Goal: Transaction & Acquisition: Purchase product/service

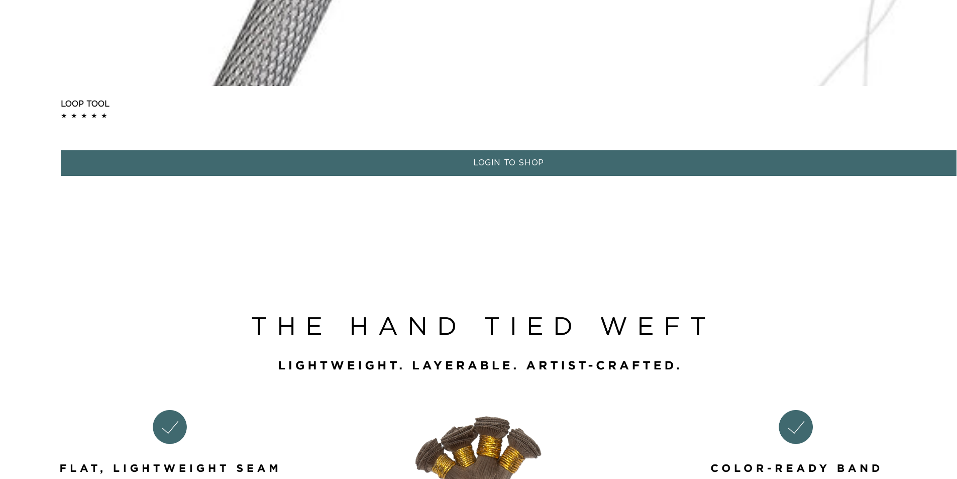
scroll to position [1508, 0]
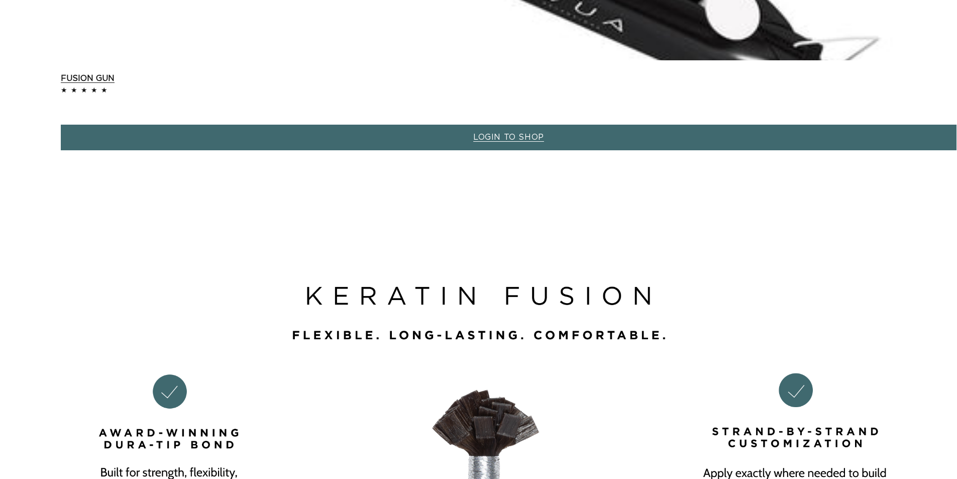
scroll to position [0, 886]
